Goal: Navigation & Orientation: Find specific page/section

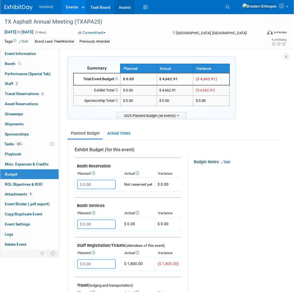
click at [125, 6] on link "Assets" at bounding box center [124, 7] width 20 height 14
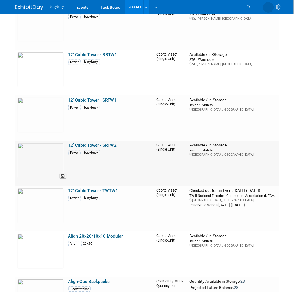
scroll to position [125, 0]
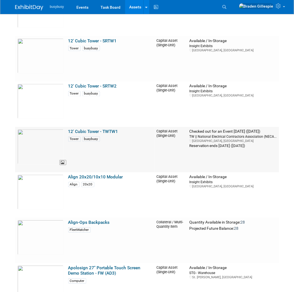
click at [43, 149] on img at bounding box center [40, 146] width 46 height 35
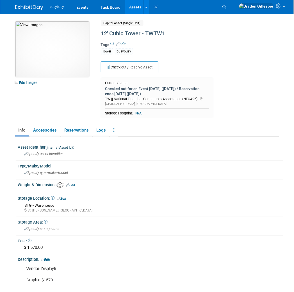
click at [29, 7] on img at bounding box center [29, 8] width 28 height 6
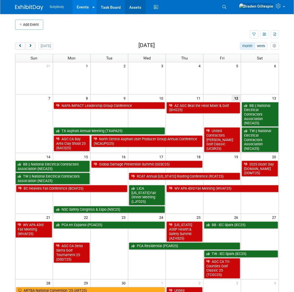
click at [132, 10] on link "Assets" at bounding box center [135, 7] width 20 height 14
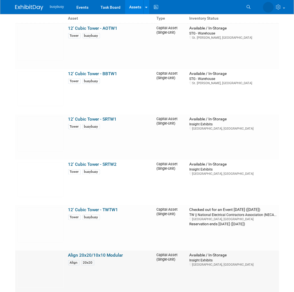
scroll to position [125, 0]
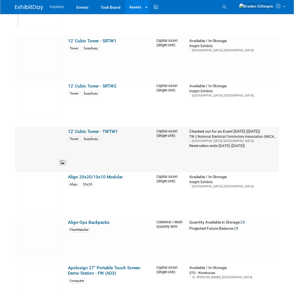
click at [43, 147] on img at bounding box center [40, 146] width 46 height 35
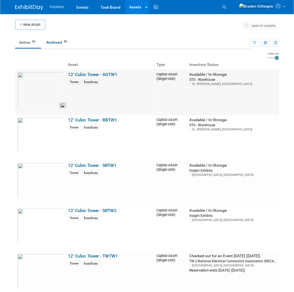
click at [41, 86] on img at bounding box center [40, 89] width 46 height 35
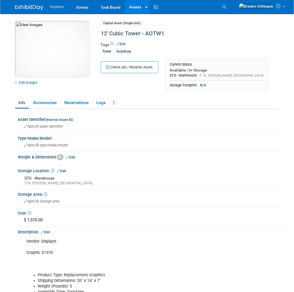
click at [55, 54] on img at bounding box center [52, 49] width 74 height 56
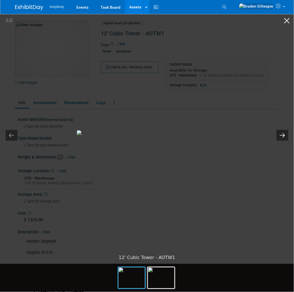
click at [285, 136] on button "Next slide" at bounding box center [282, 135] width 12 height 11
click at [285, 22] on button "Close gallery" at bounding box center [287, 20] width 14 height 13
